Goal: Transaction & Acquisition: Purchase product/service

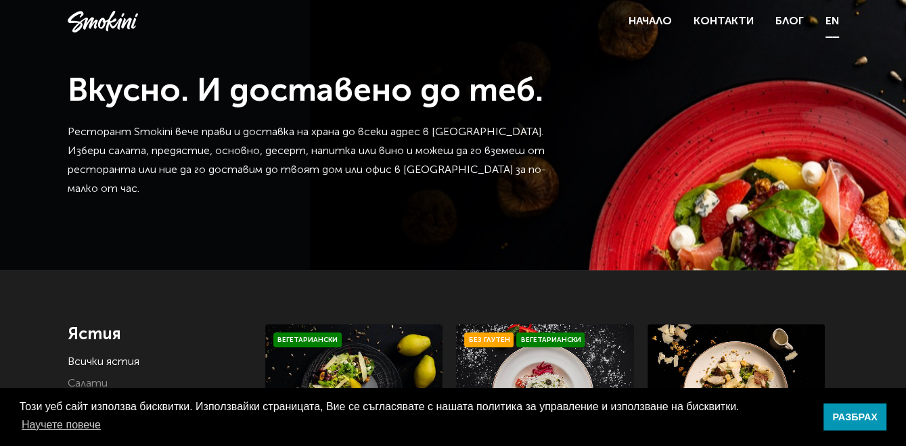
click at [831, 20] on link "EN" at bounding box center [832, 21] width 14 height 19
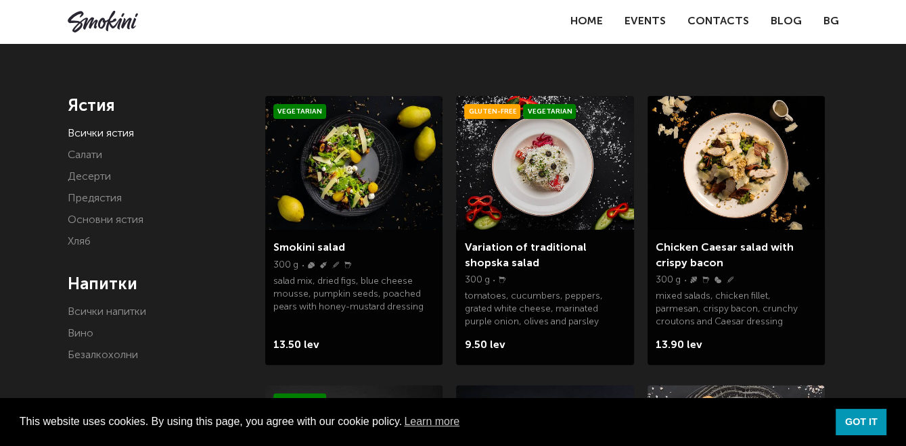
scroll to position [229, 0]
click at [98, 149] on link "Салати" at bounding box center [85, 154] width 34 height 11
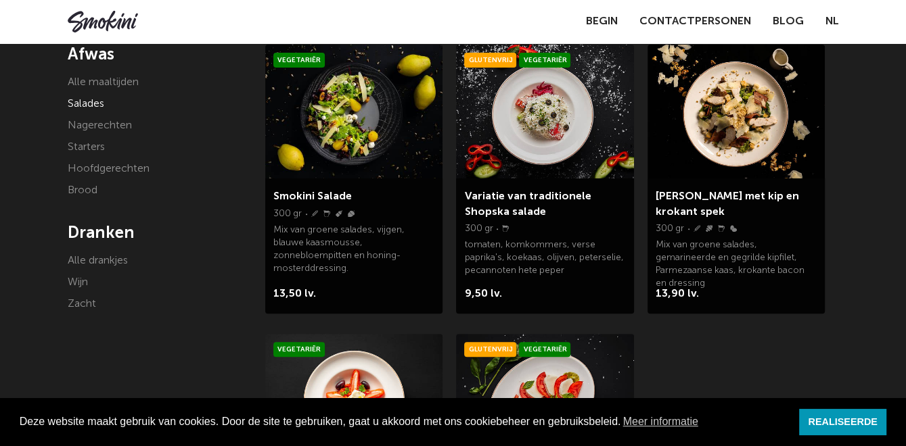
scroll to position [289, 0]
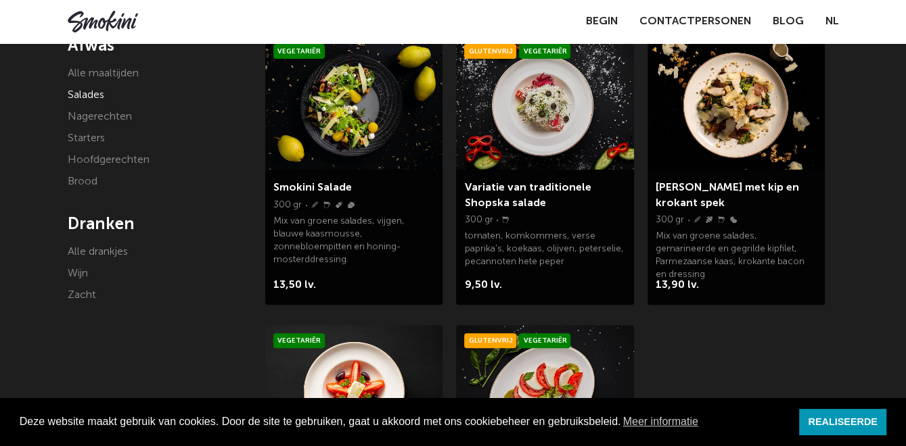
click at [200, 158] on li "Hoofdgerechten" at bounding box center [157, 160] width 178 height 19
click at [95, 161] on link "Hoofdgerechten" at bounding box center [109, 160] width 82 height 11
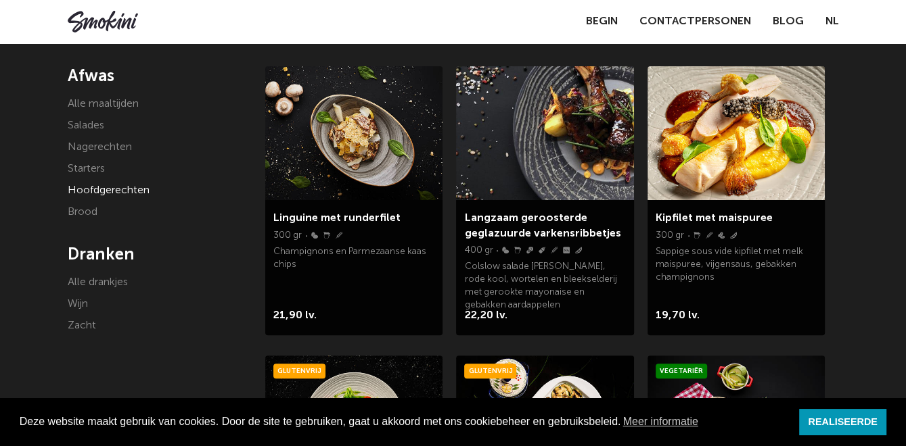
scroll to position [249, 0]
